Goal: Information Seeking & Learning: Learn about a topic

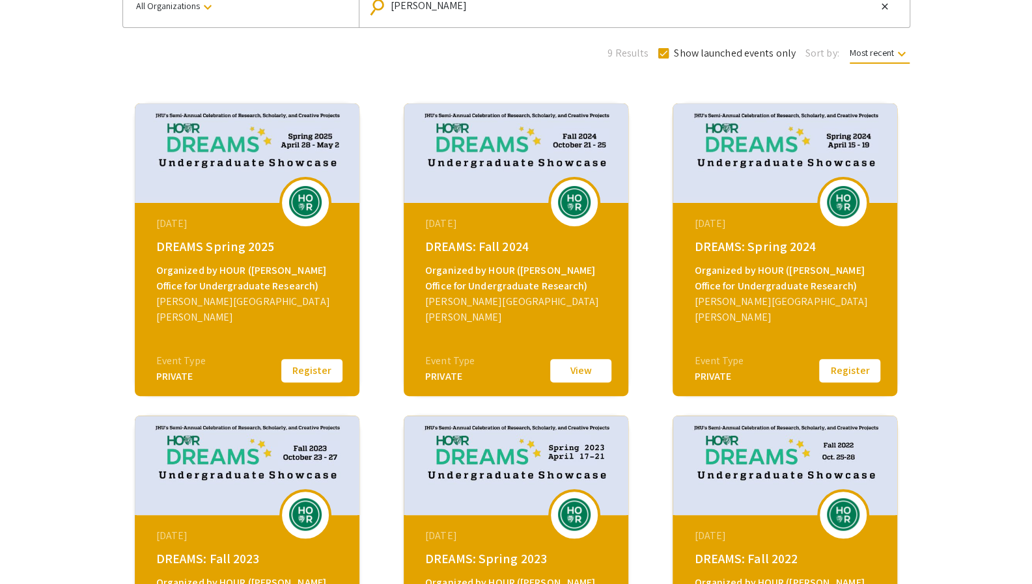
scroll to position [120, 0]
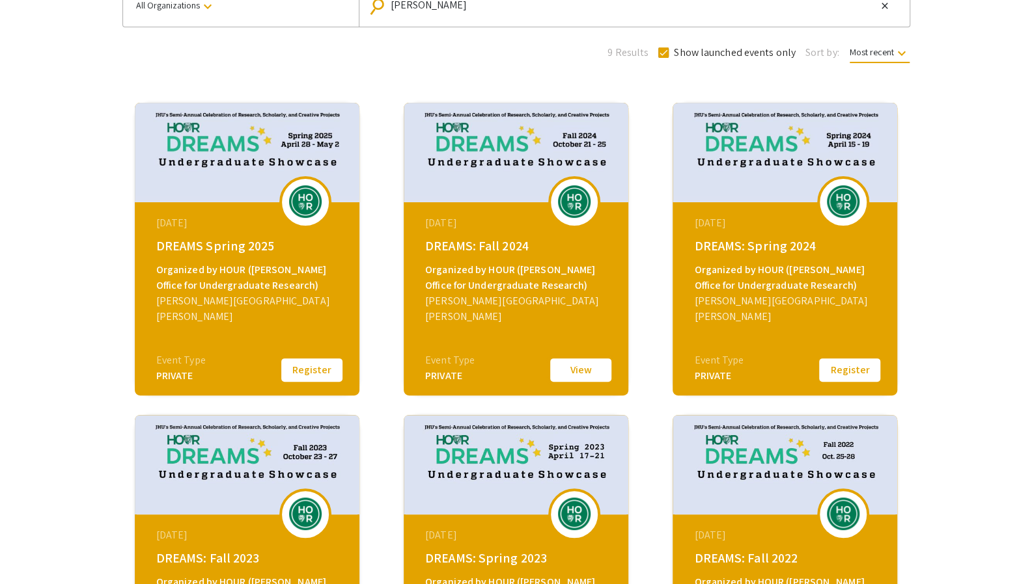
click at [587, 363] on button "View" at bounding box center [580, 370] width 65 height 27
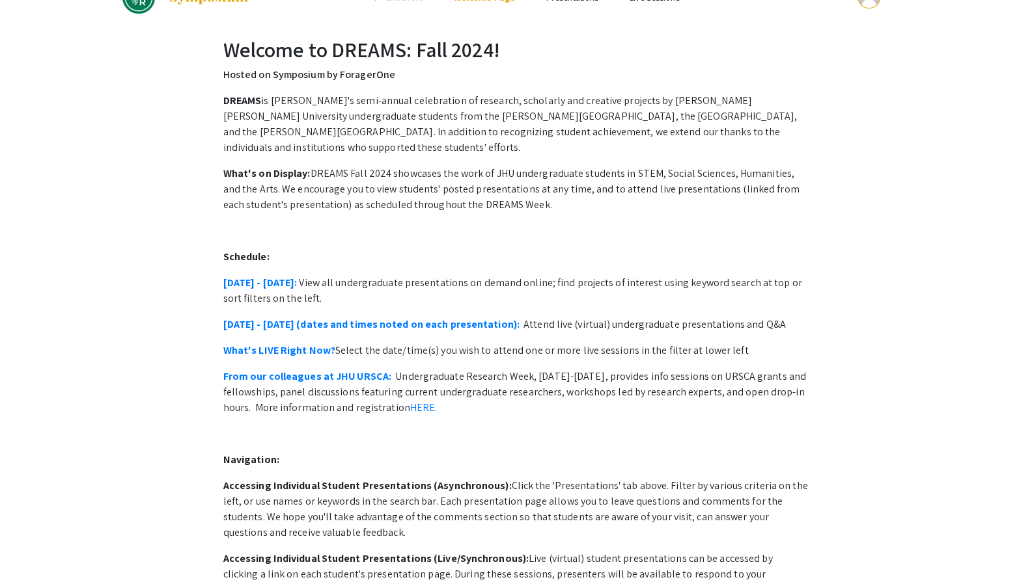
scroll to position [33, 0]
click at [273, 275] on link "October 21 - 25:" at bounding box center [260, 282] width 74 height 14
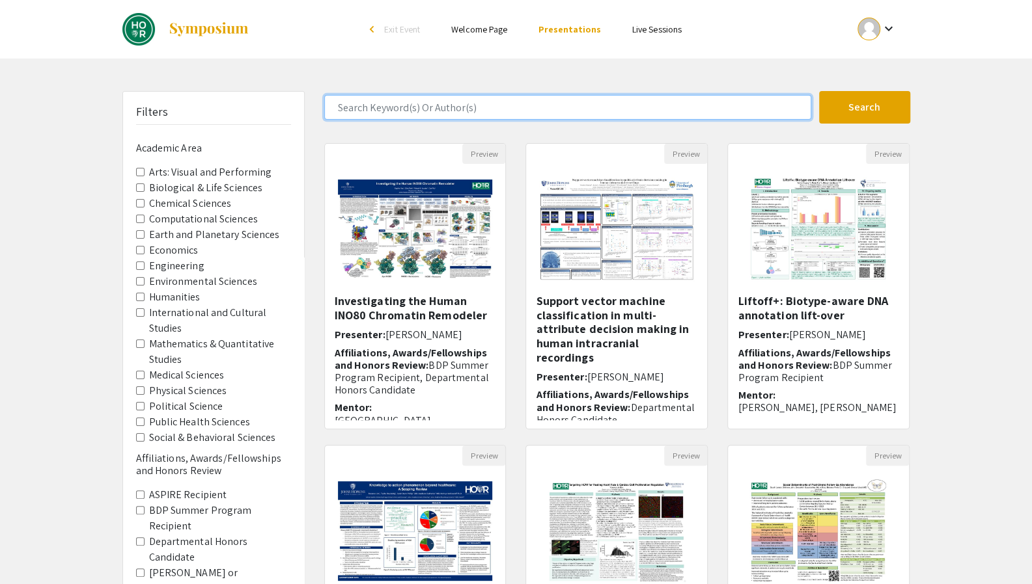
click at [440, 113] on input "Search Keyword(s) Or Author(s)" at bounding box center [567, 107] width 487 height 25
click at [819, 91] on button "Search" at bounding box center [864, 107] width 91 height 33
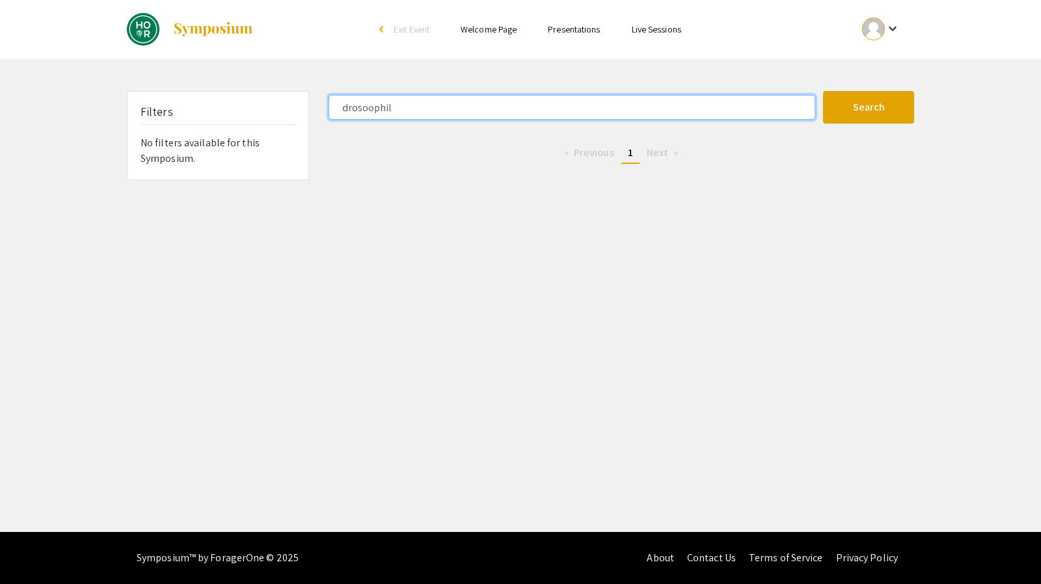
click at [367, 109] on input "drosoophil" at bounding box center [572, 107] width 487 height 25
type input "drosophil"
click at [823, 91] on button "Search" at bounding box center [868, 107] width 91 height 33
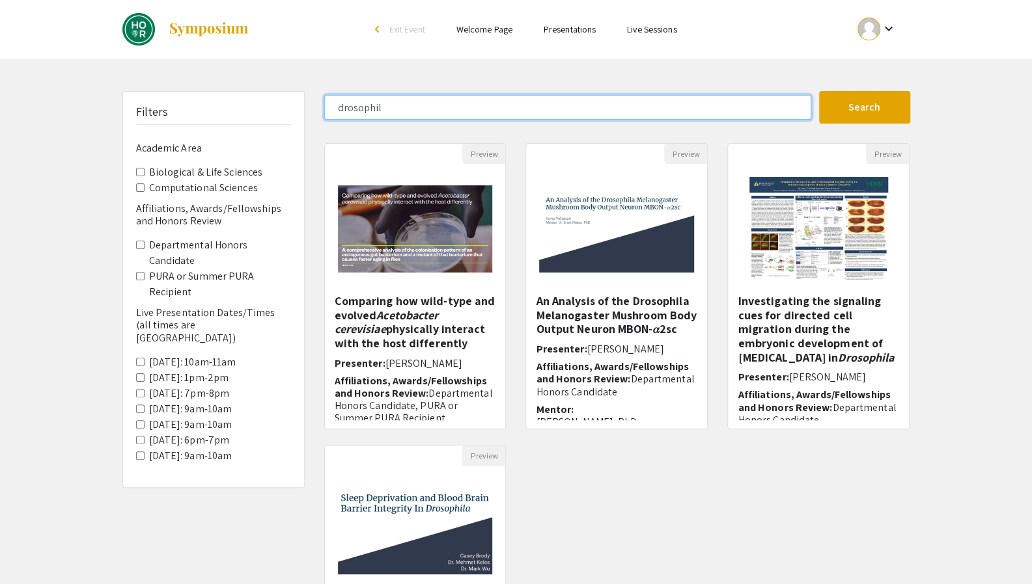
scroll to position [1, 0]
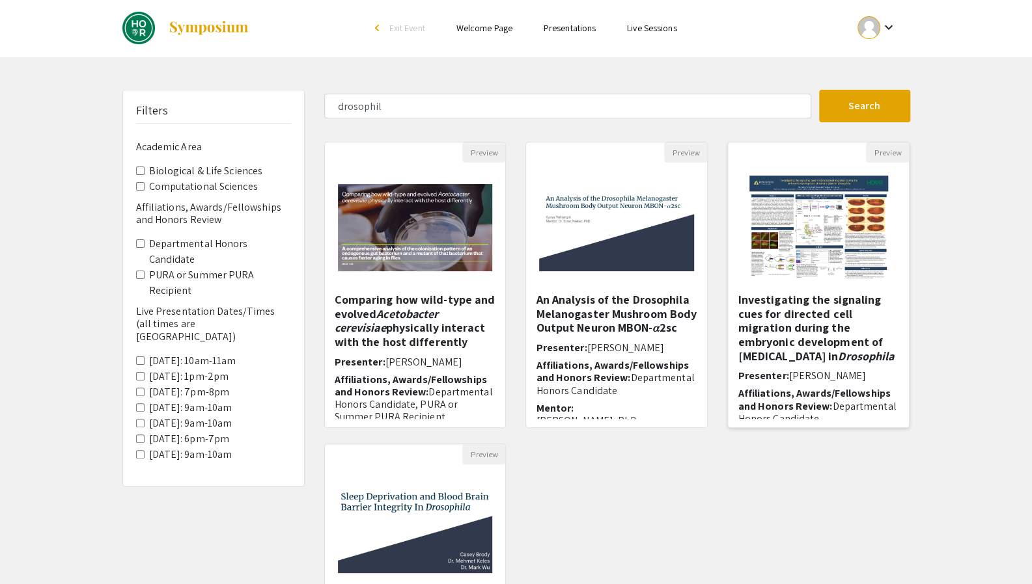
click at [846, 327] on h5 "Investigating the signaling cues for directed cell migration during the embryon…" at bounding box center [817, 328] width 161 height 70
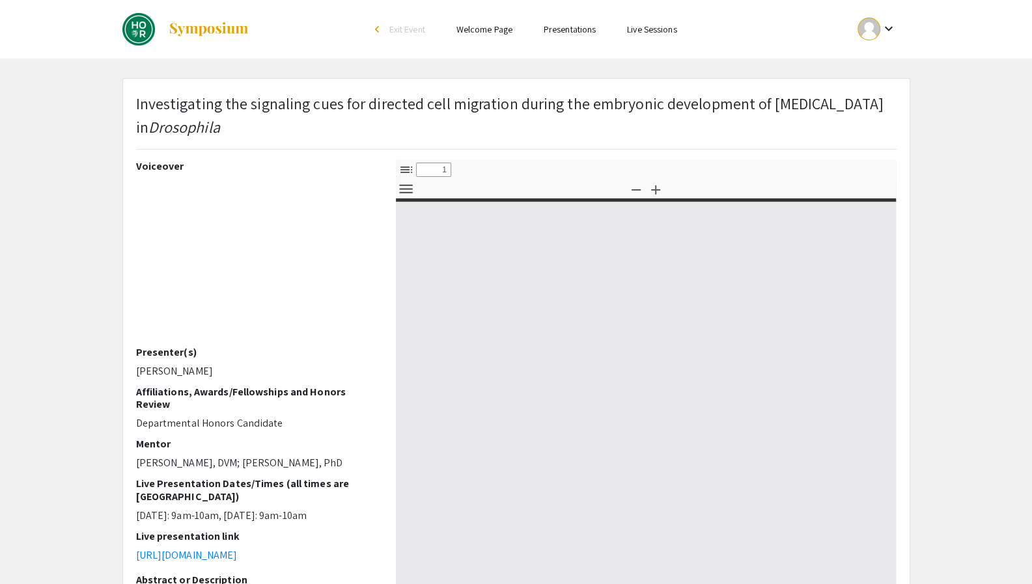
select select "custom"
type input "0"
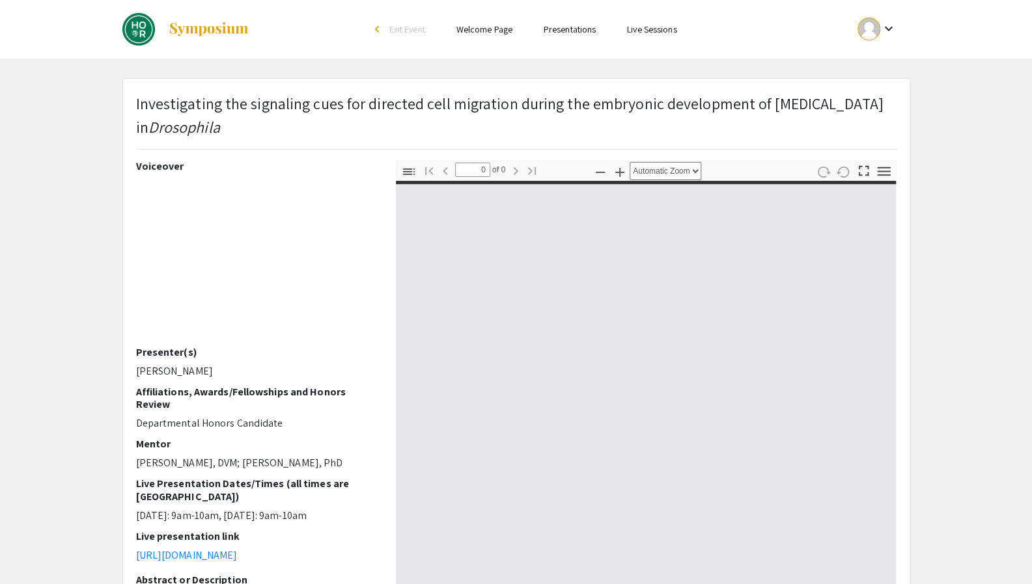
select select "custom"
type input "1"
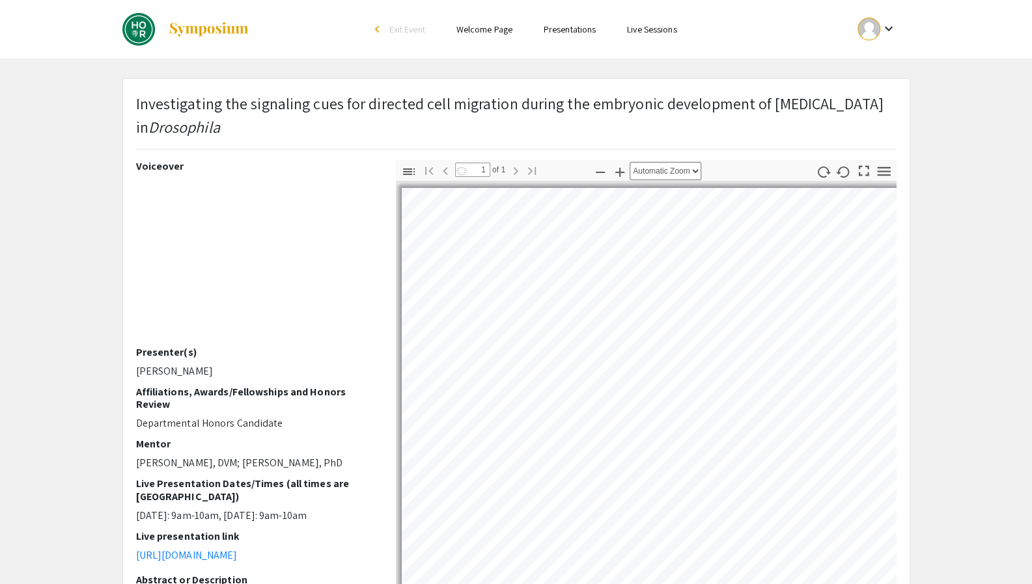
select select "custom"
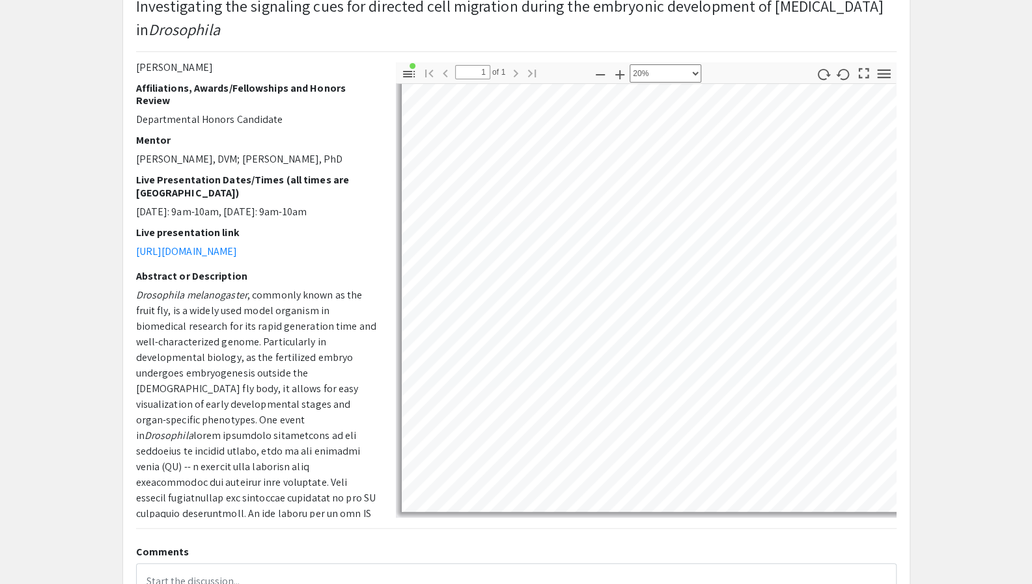
scroll to position [222, 0]
